Goal: Navigation & Orientation: Find specific page/section

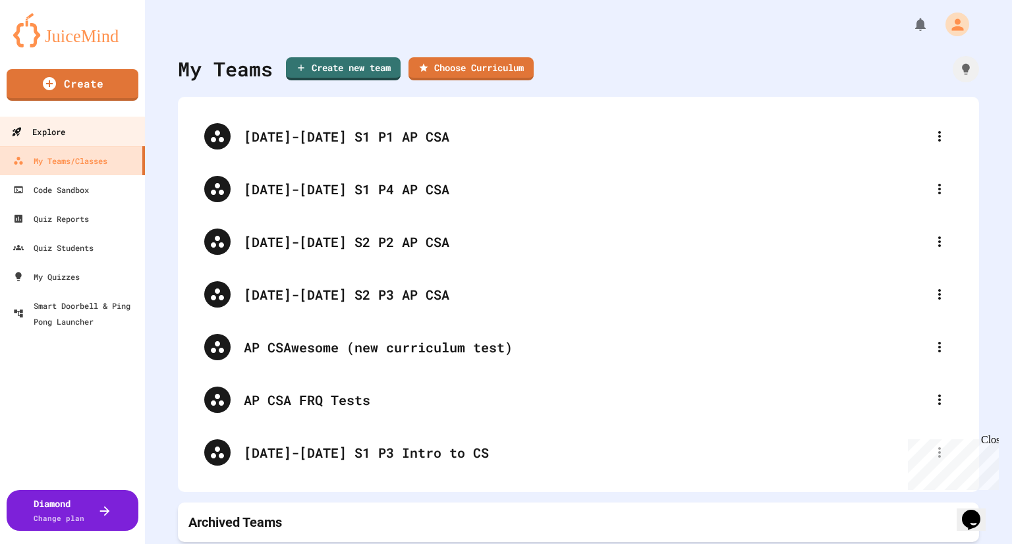
click at [65, 134] on div "Explore" at bounding box center [38, 132] width 54 height 16
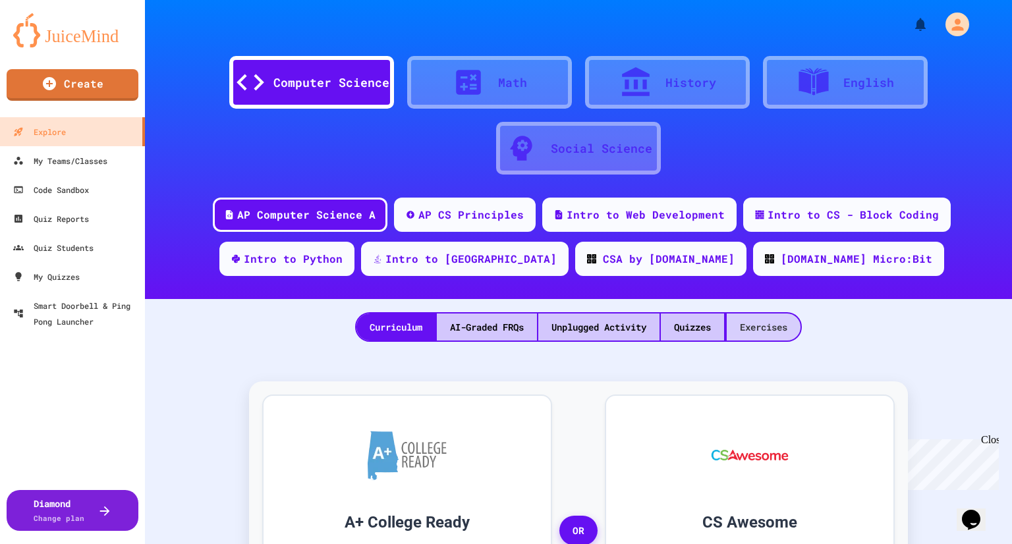
click at [748, 325] on div "Exercises" at bounding box center [763, 326] width 74 height 27
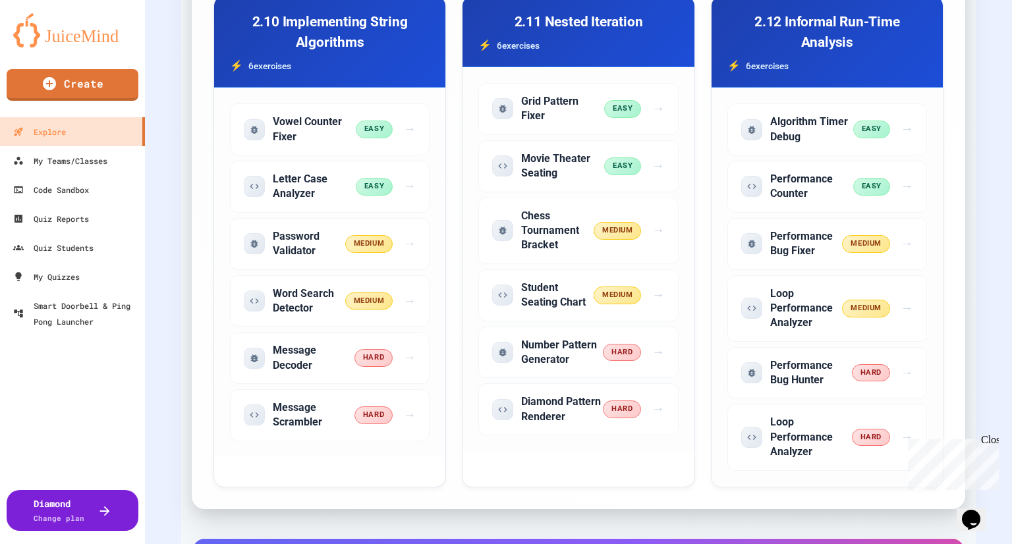
scroll to position [4742, 0]
